Goal: Navigation & Orientation: Find specific page/section

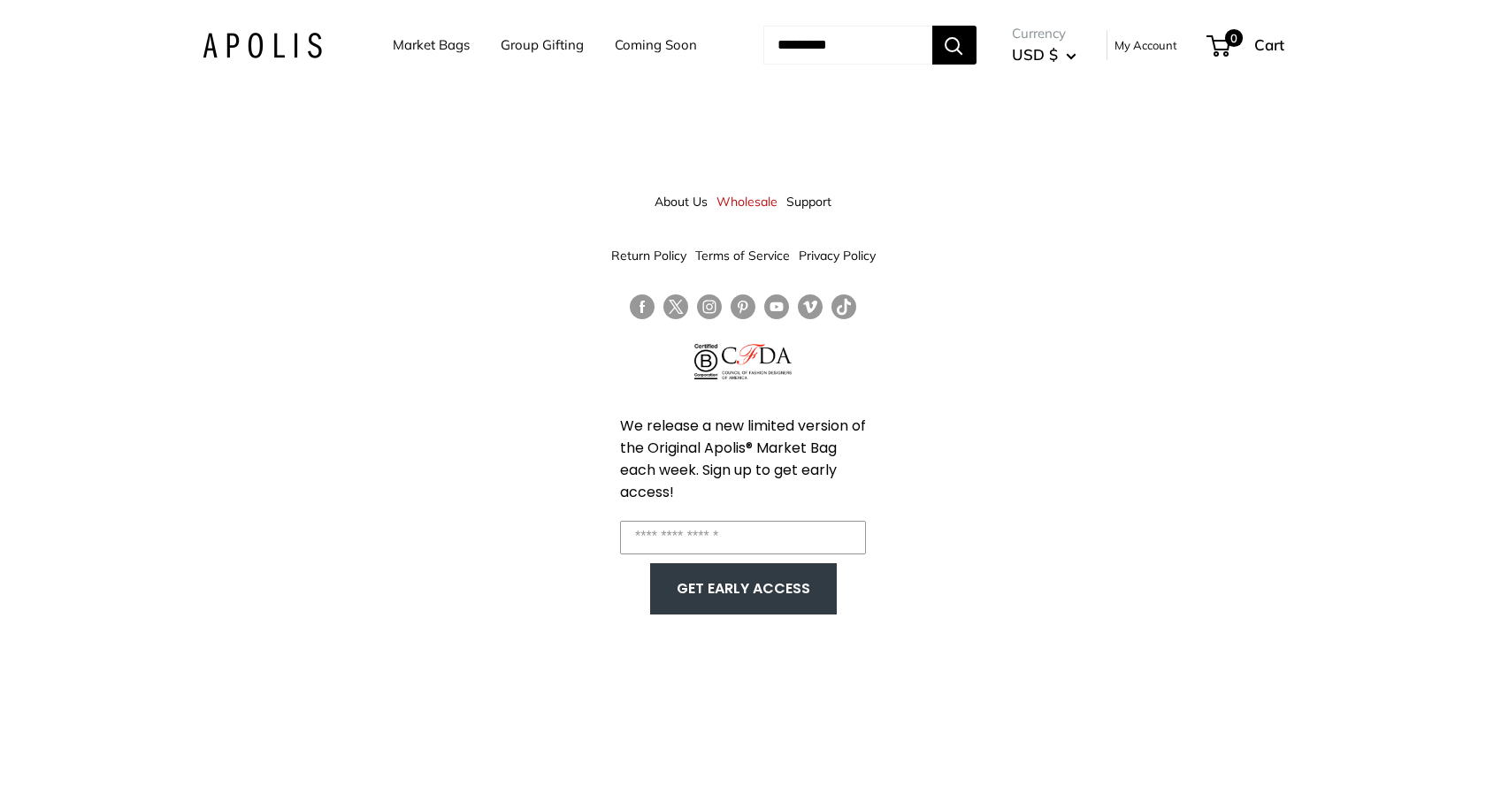
click at [432, 47] on link "Market Bags" at bounding box center [431, 45] width 77 height 25
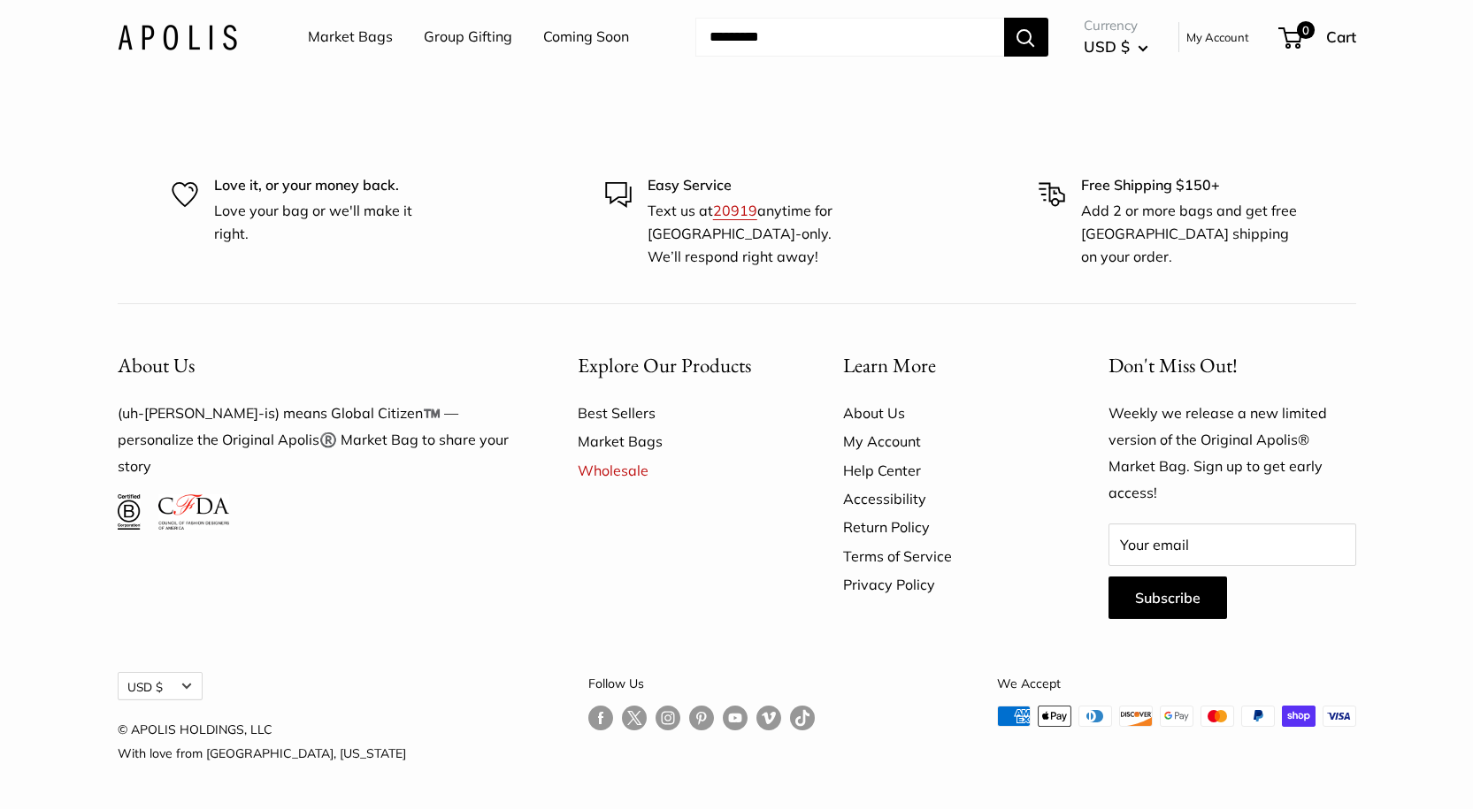
scroll to position [5279, 0]
